Goal: Information Seeking & Learning: Understand process/instructions

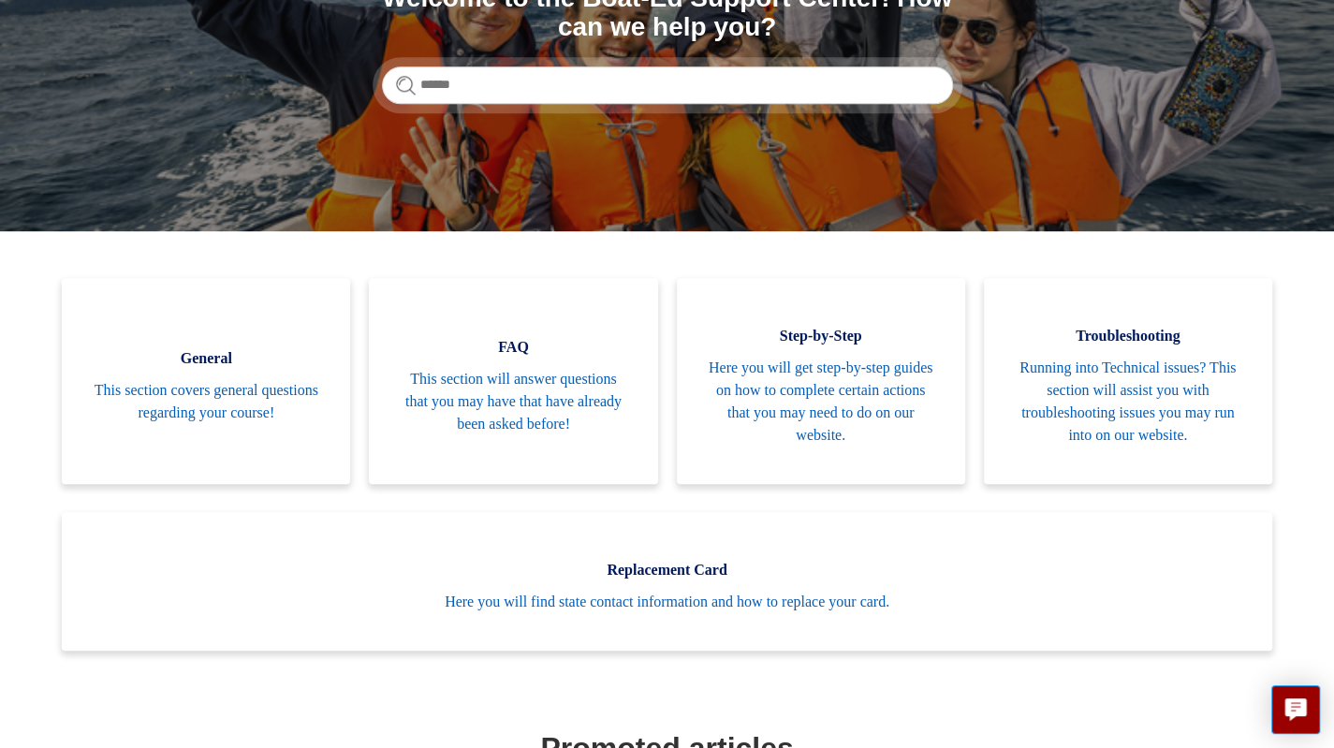
scroll to position [300, 0]
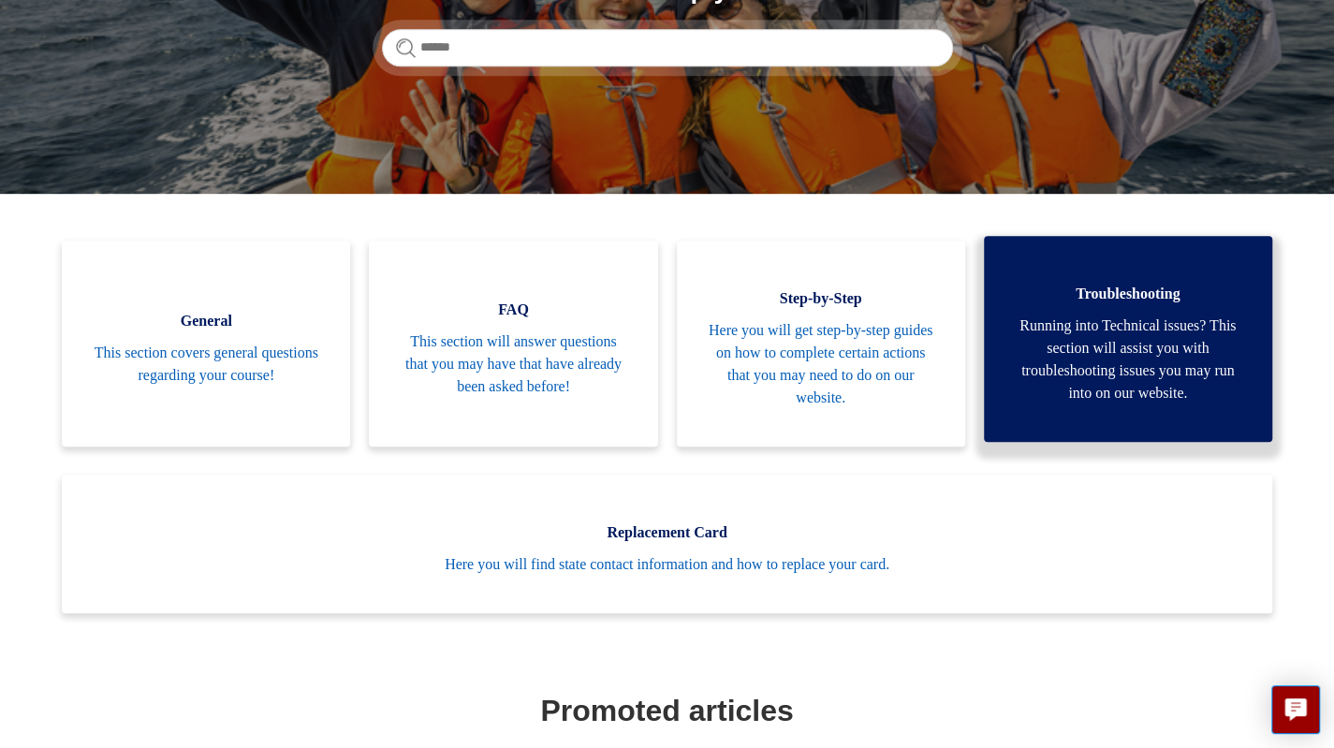
click at [1163, 351] on span "Running into Technical issues? This section will assist you with troubleshootin…" at bounding box center [1128, 360] width 232 height 90
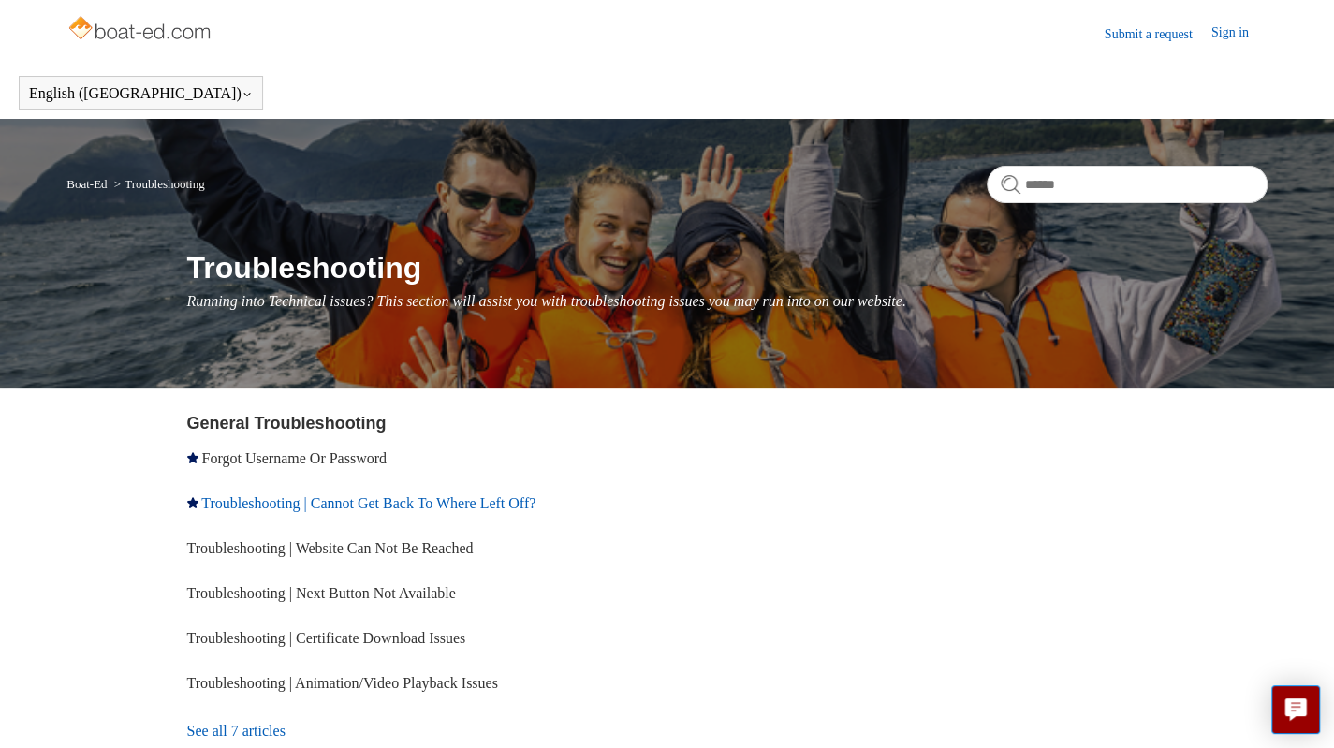
click at [522, 495] on link "Troubleshooting | Cannot Get Back To Where Left Off?" at bounding box center [368, 503] width 334 height 16
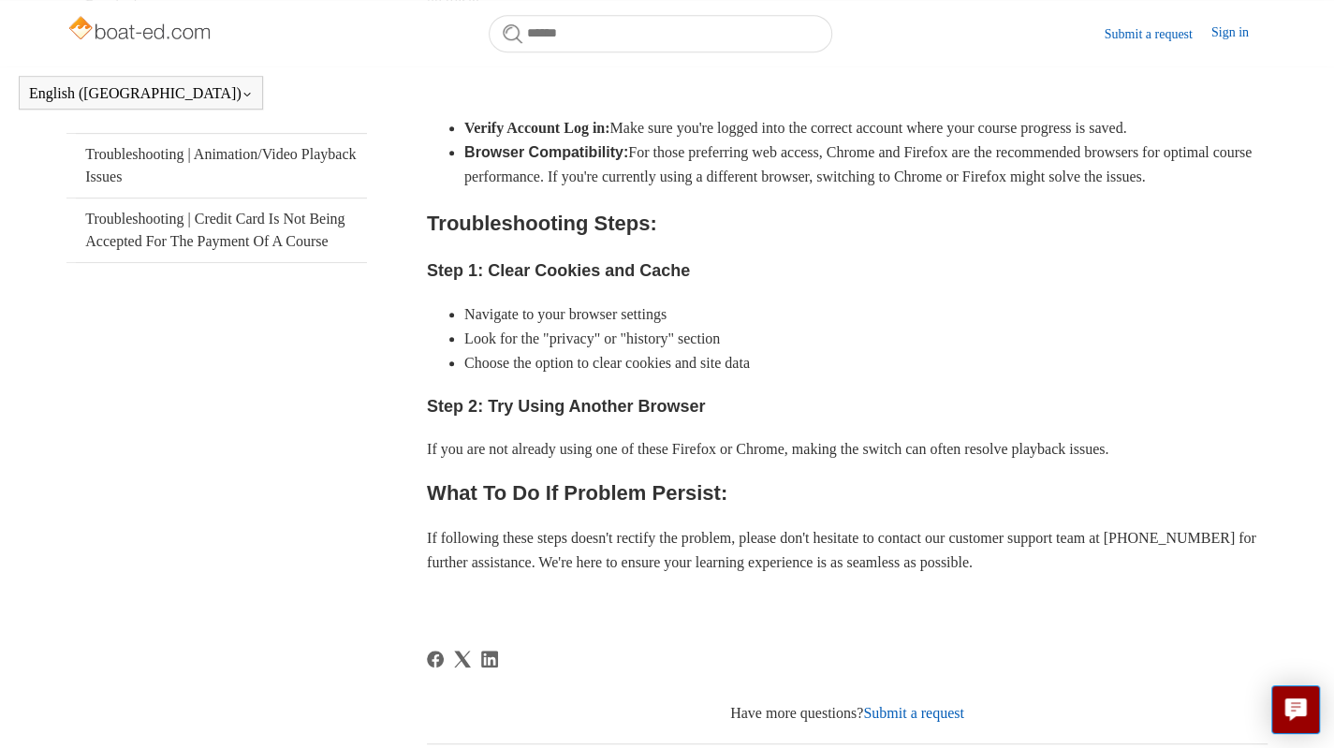
scroll to position [547, 0]
